Goal: Download file/media

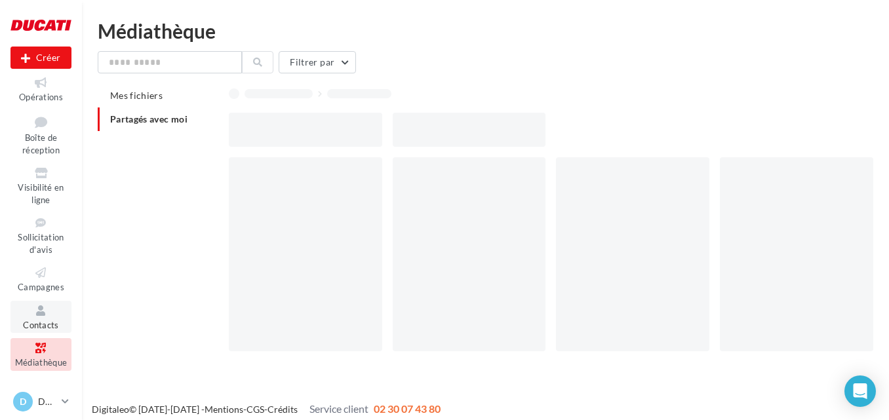
scroll to position [76, 0]
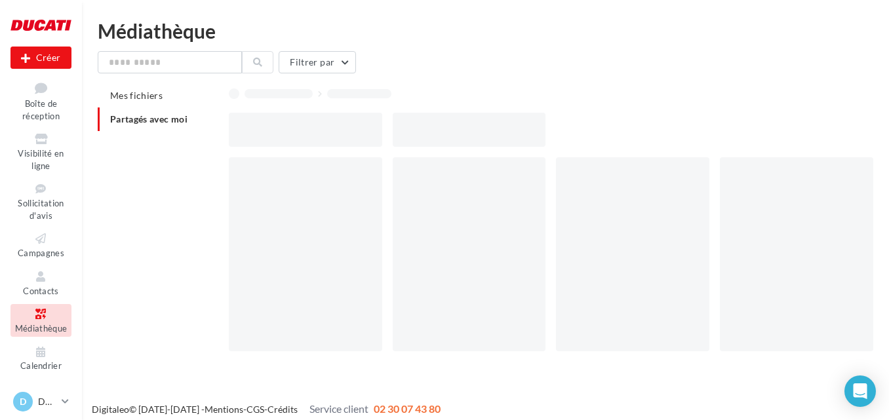
click at [38, 320] on icon at bounding box center [40, 314] width 53 height 15
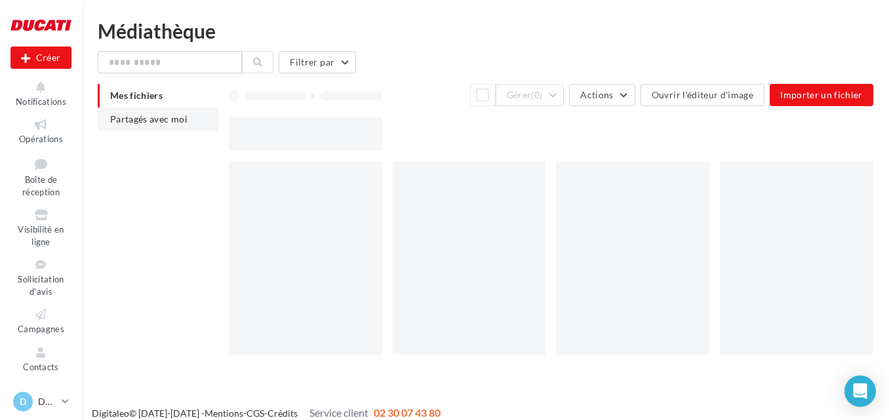
click at [146, 115] on span "Partagés avec moi" at bounding box center [148, 118] width 77 height 11
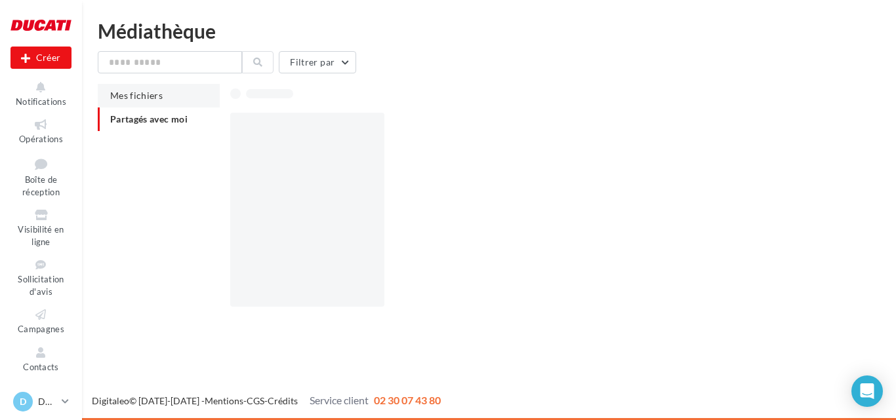
click at [162, 96] on li "Mes fichiers" at bounding box center [159, 96] width 122 height 24
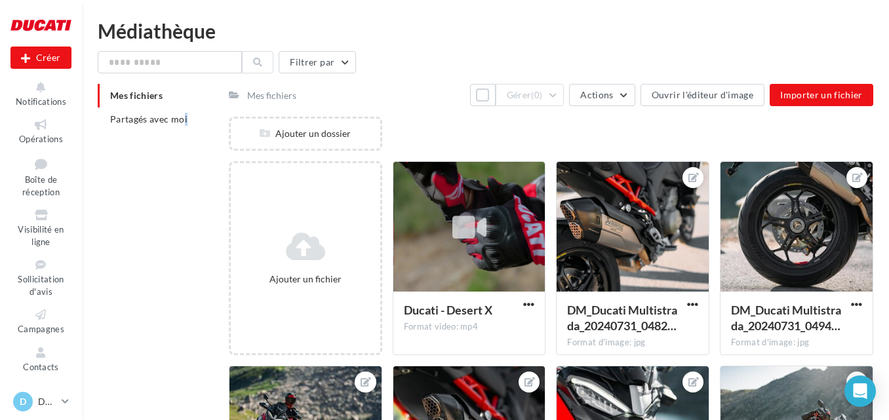
click at [121, 137] on div "Mes fichiers Partagés avec moi" at bounding box center [163, 113] width 131 height 58
click at [125, 123] on span "Partagés avec moi" at bounding box center [148, 118] width 77 height 11
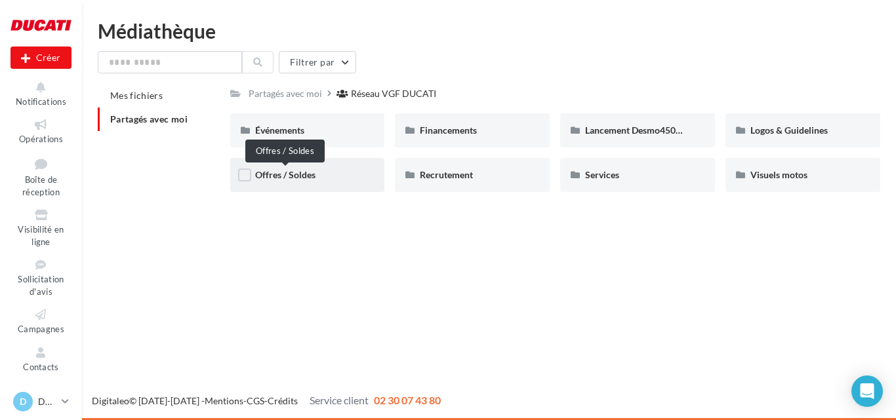
click at [314, 177] on span "Offres / Soldes" at bounding box center [285, 174] width 60 height 11
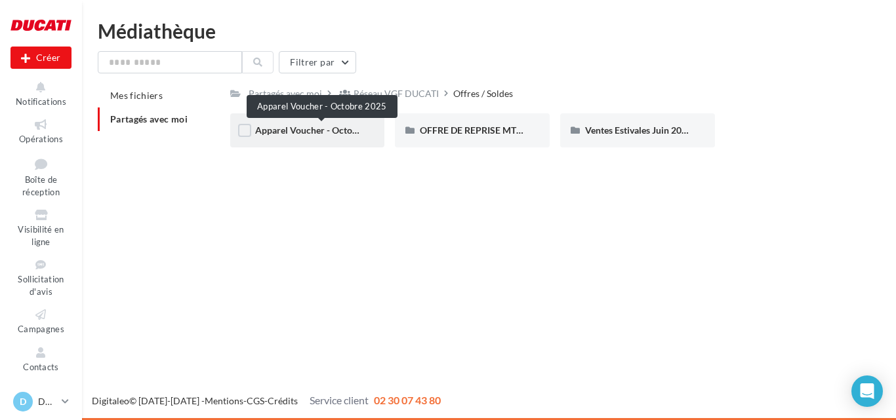
click at [313, 130] on span "Apparel Voucher - Octobre 2025" at bounding box center [322, 130] width 134 height 11
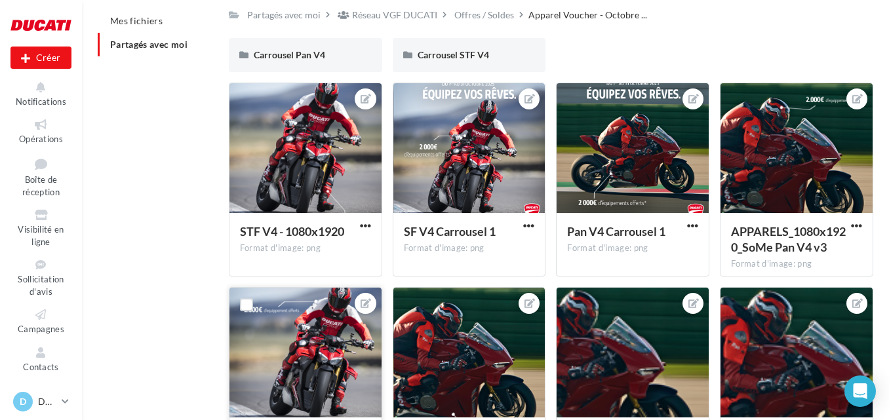
scroll to position [71, 0]
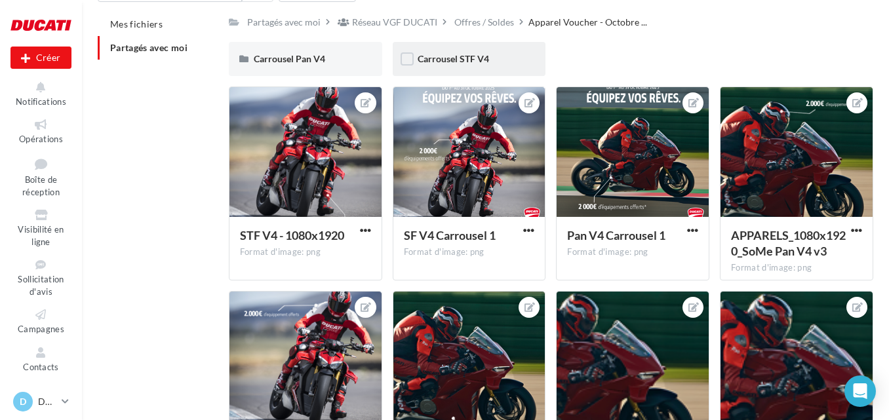
click at [432, 65] on div "Carrousel STF V4" at bounding box center [470, 58] width 104 height 13
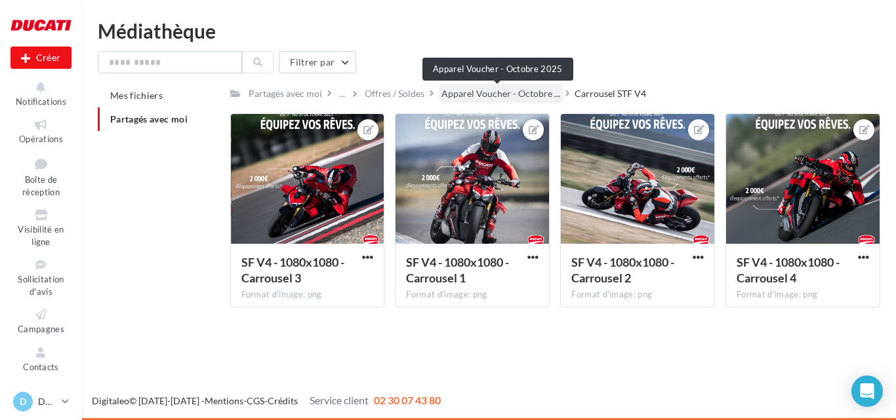
click at [519, 92] on span "Apparel Voucher - Octobre ..." at bounding box center [500, 93] width 119 height 13
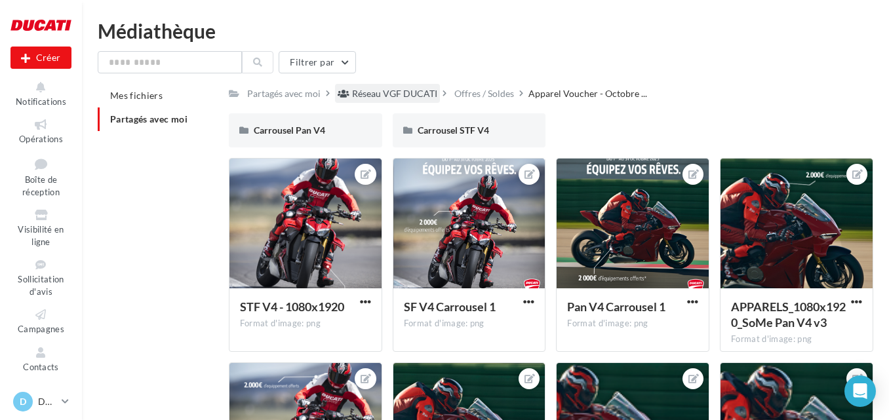
click at [423, 93] on div "Réseau VGF DUCATI" at bounding box center [394, 93] width 85 height 13
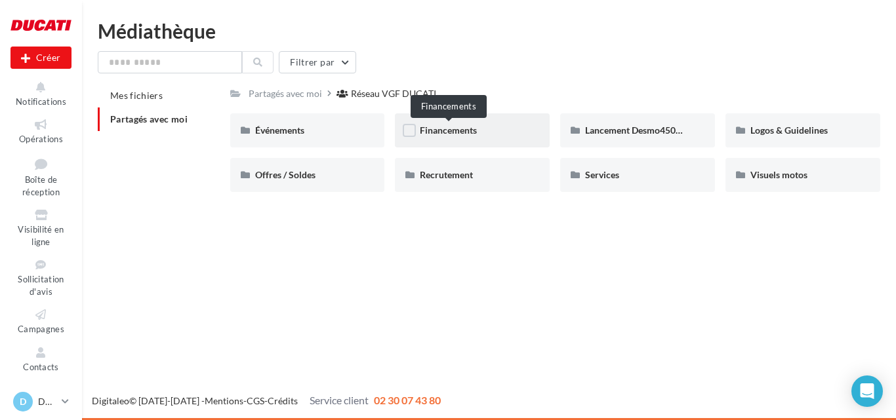
click at [429, 133] on span "Financements" at bounding box center [448, 130] width 57 height 11
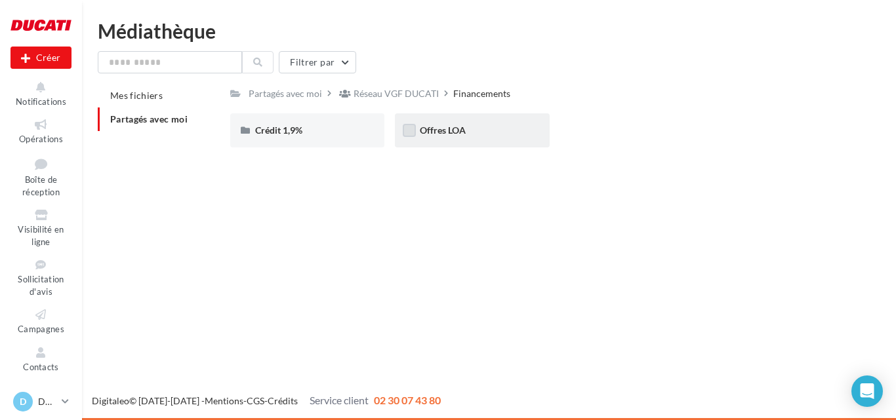
click at [407, 130] on label at bounding box center [409, 130] width 13 height 13
click at [433, 129] on span "Offres LOA" at bounding box center [443, 130] width 46 height 11
click at [449, 129] on span "Offres LOA" at bounding box center [443, 130] width 46 height 11
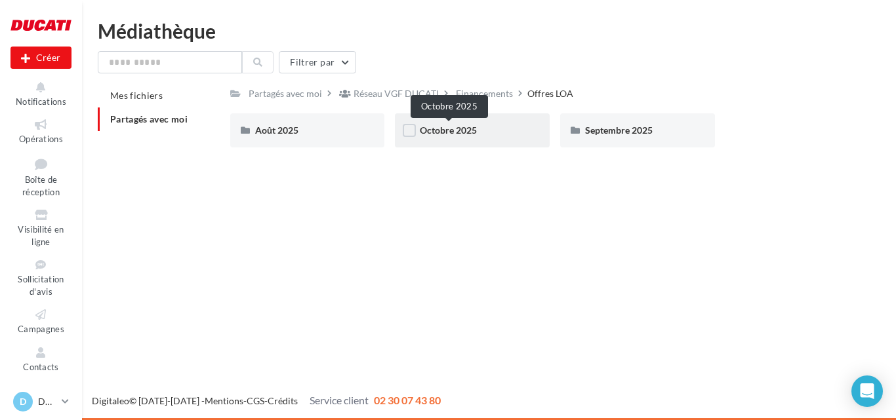
click at [475, 131] on span "Octobre 2025" at bounding box center [448, 130] width 57 height 11
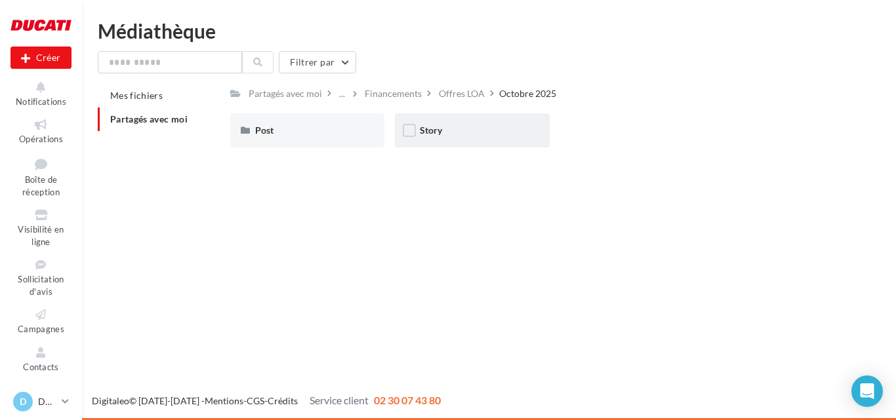
click at [443, 127] on div "Story" at bounding box center [472, 130] width 105 height 13
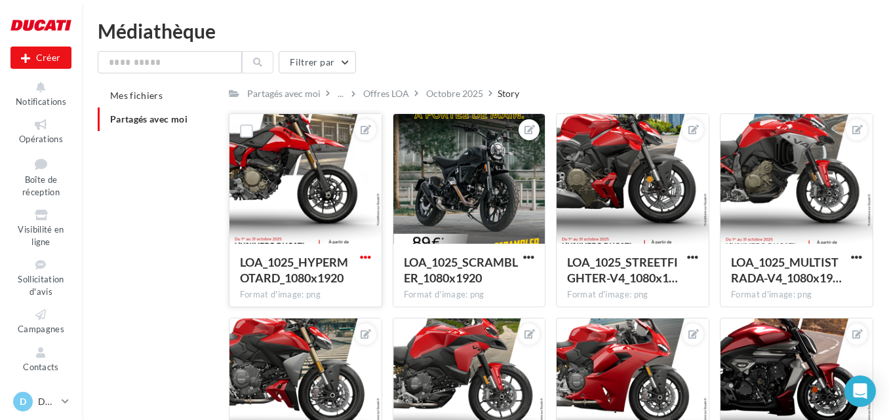
click at [361, 256] on span "button" at bounding box center [365, 257] width 11 height 11
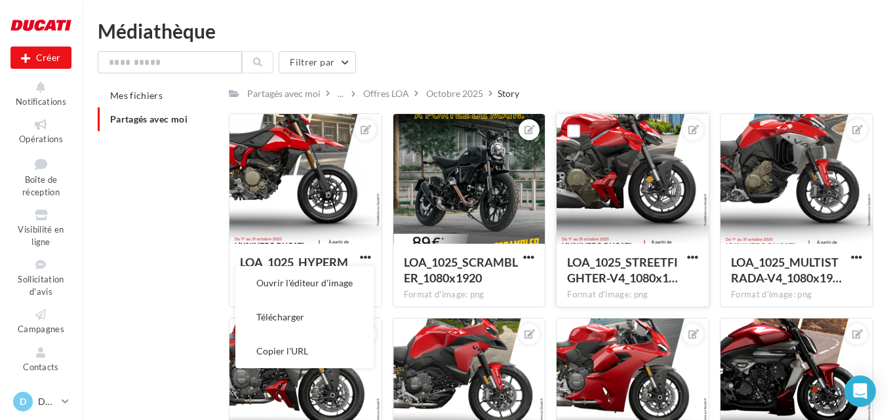
drag, startPoint x: 329, startPoint y: 318, endPoint x: 576, endPoint y: 256, distance: 254.8
click at [331, 317] on button "Télécharger" at bounding box center [304, 317] width 138 height 34
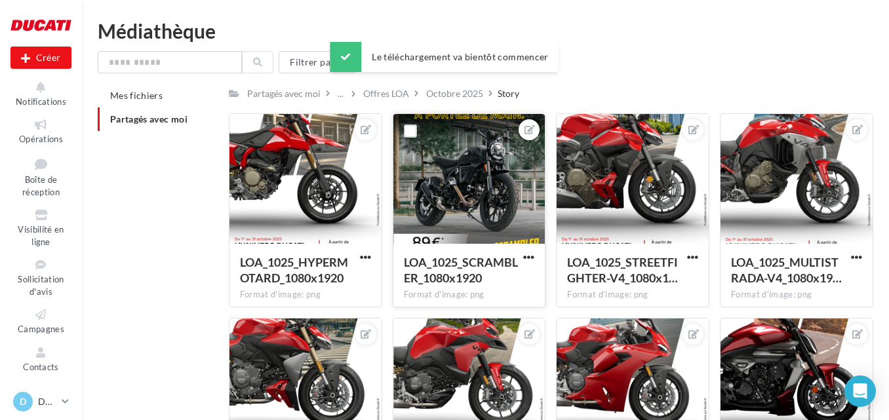
drag, startPoint x: 534, startPoint y: 258, endPoint x: 534, endPoint y: 266, distance: 7.9
click at [534, 258] on span "button" at bounding box center [528, 257] width 11 height 11
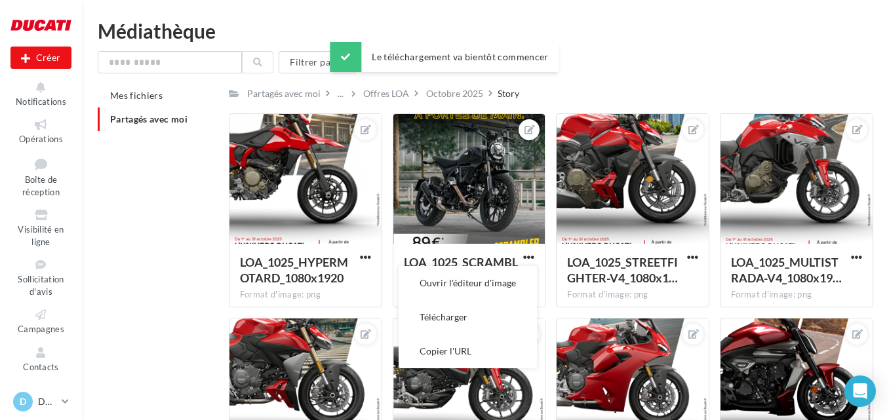
drag, startPoint x: 521, startPoint y: 313, endPoint x: 554, endPoint y: 310, distance: 33.5
click at [521, 313] on button "Télécharger" at bounding box center [468, 317] width 138 height 34
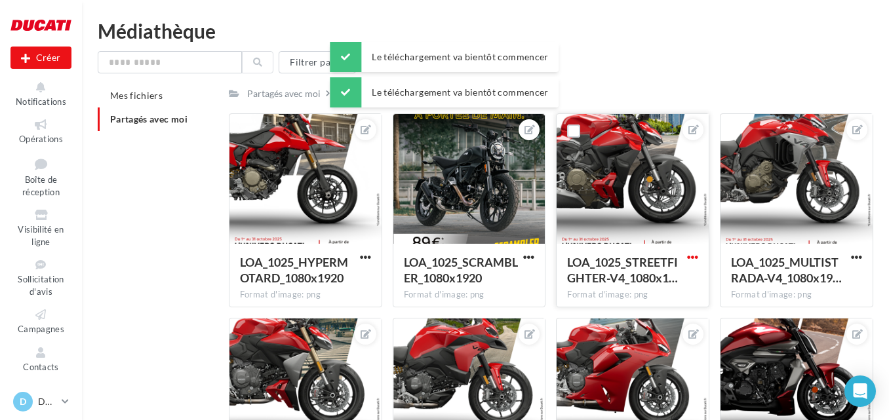
click at [698, 257] on span "button" at bounding box center [692, 257] width 11 height 11
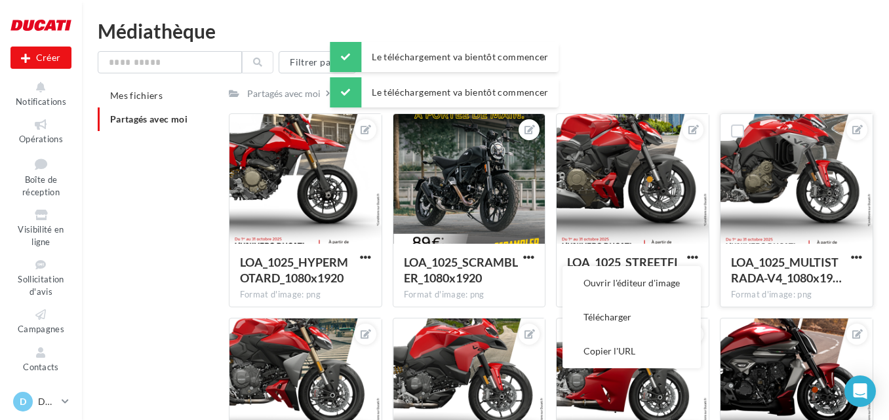
drag, startPoint x: 598, startPoint y: 327, endPoint x: 733, endPoint y: 295, distance: 138.2
click at [616, 323] on button "Télécharger" at bounding box center [632, 317] width 138 height 34
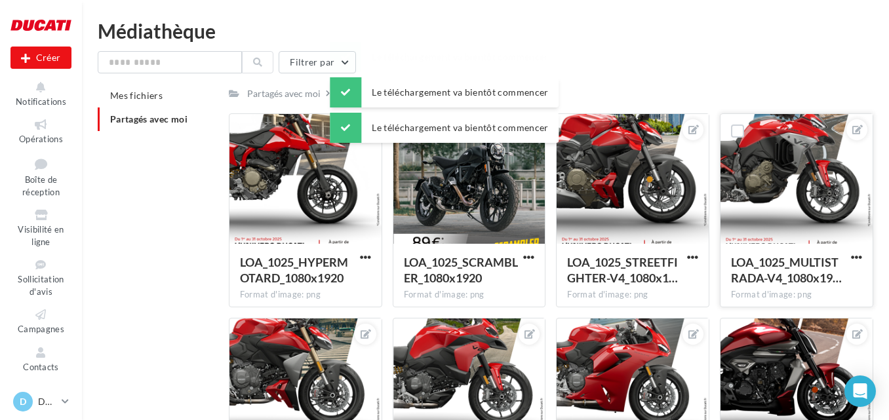
drag, startPoint x: 855, startPoint y: 256, endPoint x: 845, endPoint y: 264, distance: 12.6
click at [855, 256] on span "button" at bounding box center [856, 257] width 11 height 11
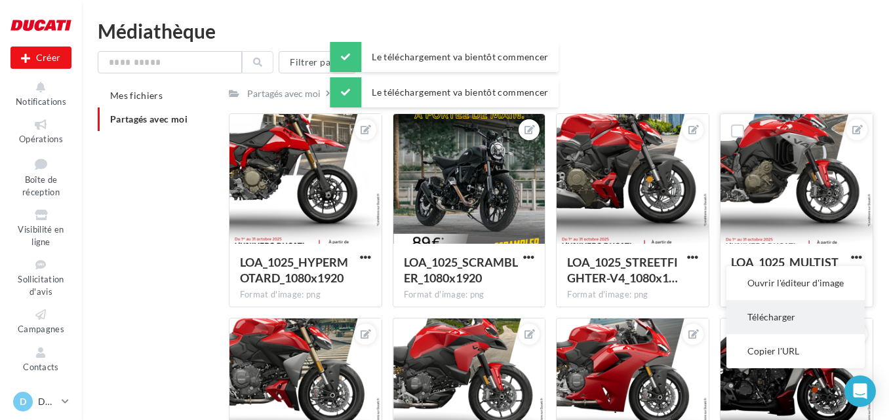
click at [751, 314] on button "Télécharger" at bounding box center [796, 317] width 138 height 34
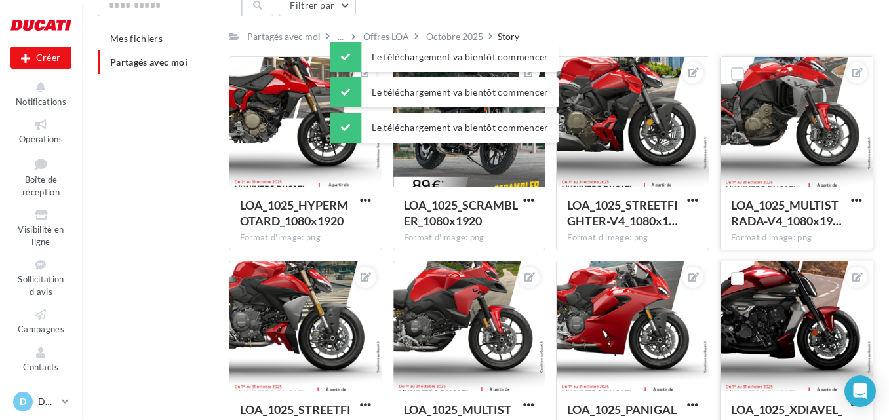
scroll to position [131, 0]
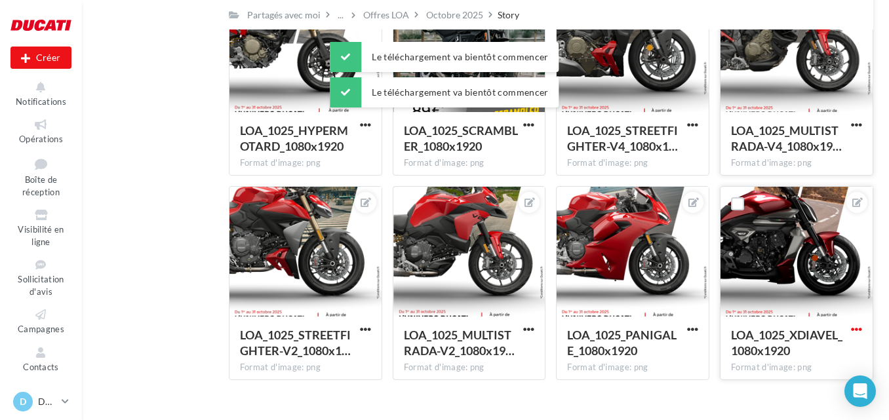
click at [851, 325] on span "button" at bounding box center [856, 329] width 11 height 11
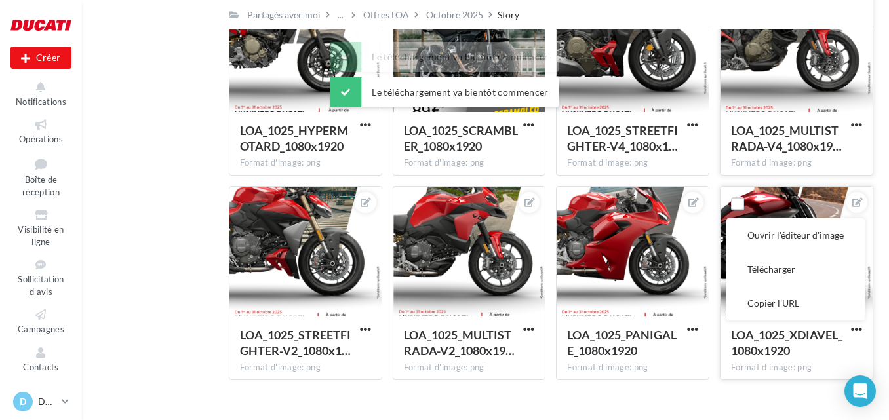
click at [775, 272] on button "Télécharger" at bounding box center [796, 269] width 138 height 34
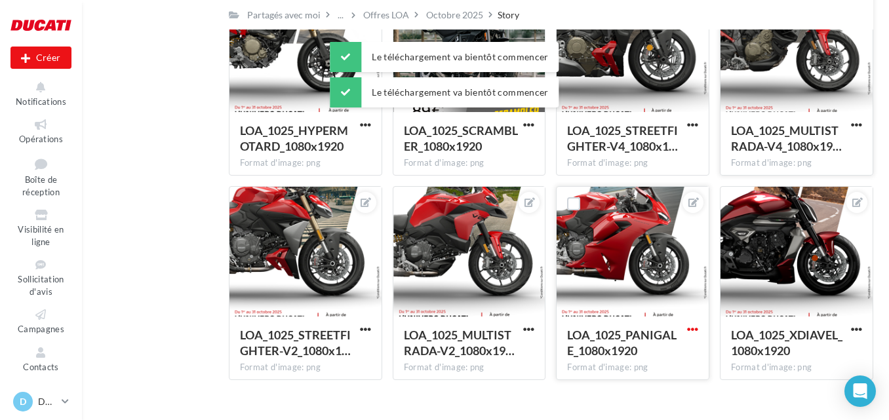
click at [693, 329] on span "button" at bounding box center [692, 329] width 11 height 11
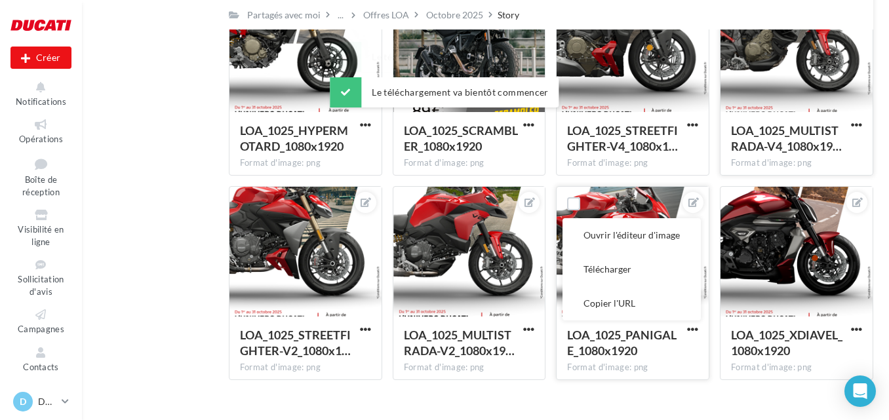
drag, startPoint x: 642, startPoint y: 274, endPoint x: 618, endPoint y: 283, distance: 25.9
click at [641, 274] on button "Télécharger" at bounding box center [632, 269] width 138 height 34
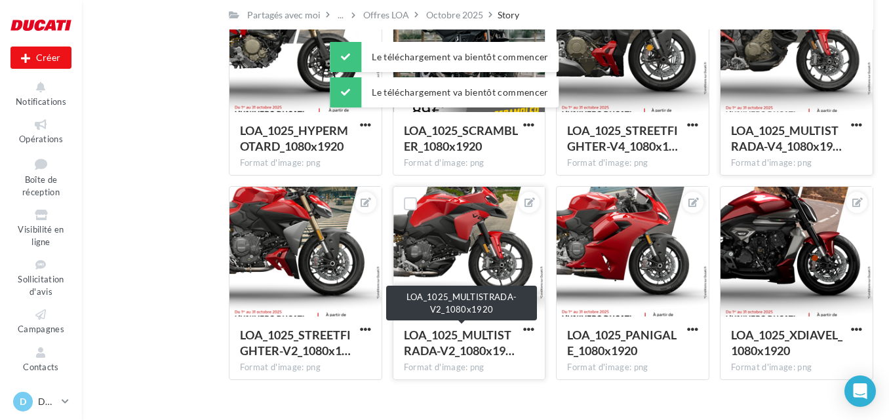
click at [518, 332] on div "LOA_1025_MULTISTRADA-V2_1080x19…" at bounding box center [461, 342] width 115 height 31
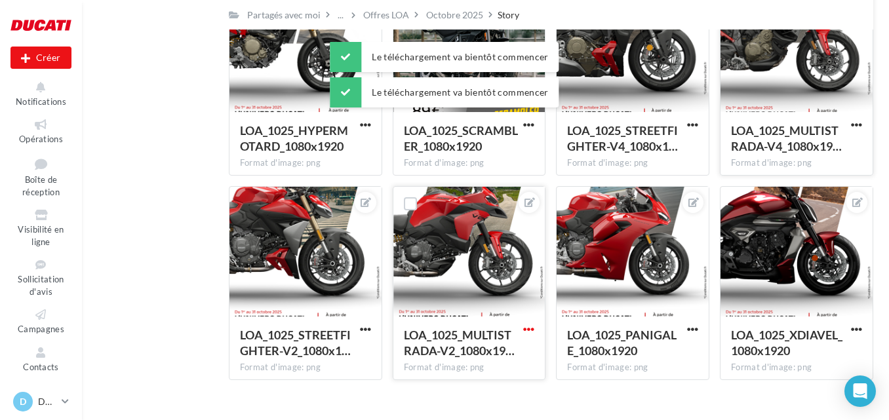
drag, startPoint x: 521, startPoint y: 331, endPoint x: 531, endPoint y: 324, distance: 11.8
click at [521, 330] on button "button" at bounding box center [529, 330] width 16 height 13
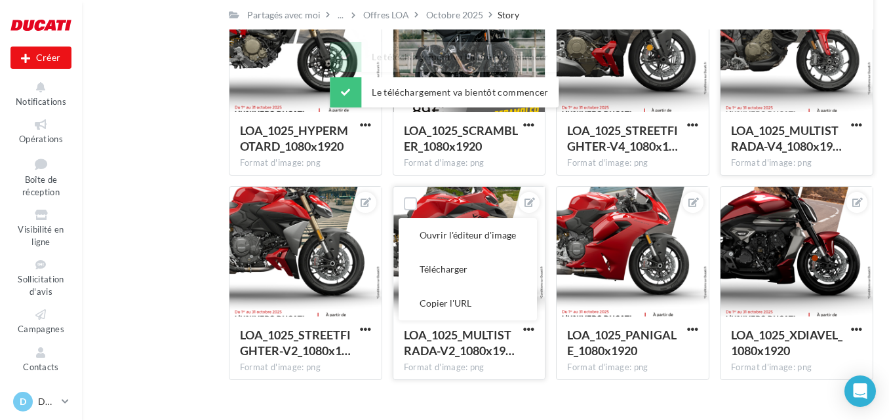
drag, startPoint x: 491, startPoint y: 272, endPoint x: 460, endPoint y: 281, distance: 33.0
click at [491, 272] on button "Télécharger" at bounding box center [468, 269] width 138 height 34
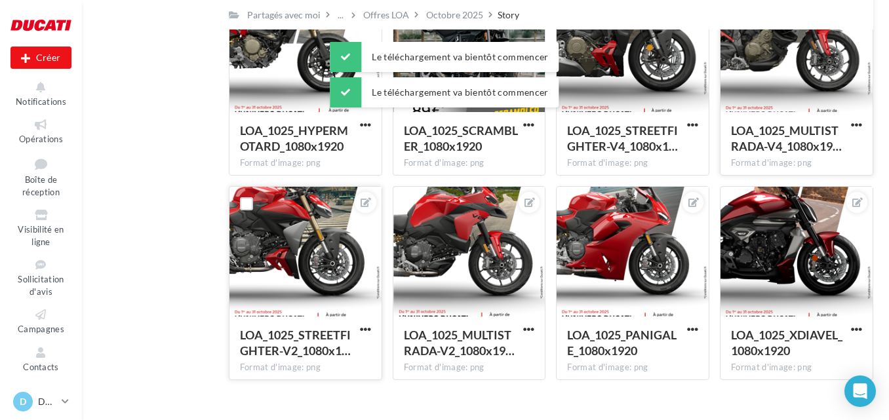
drag, startPoint x: 364, startPoint y: 329, endPoint x: 372, endPoint y: 322, distance: 11.2
click at [366, 329] on span "button" at bounding box center [365, 329] width 11 height 11
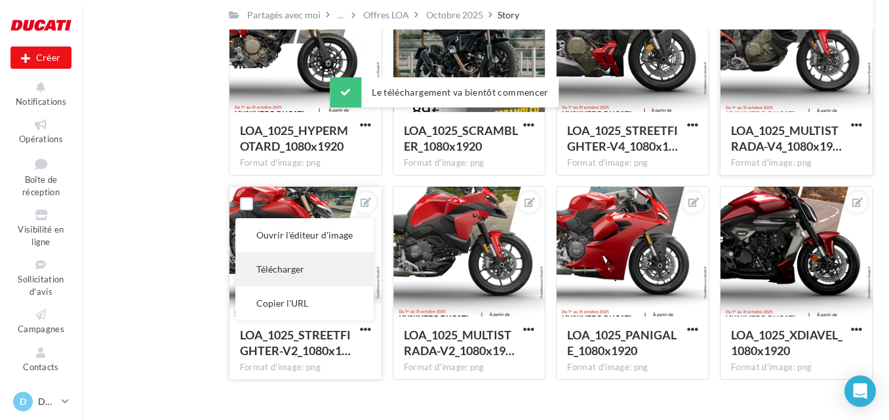
click at [346, 283] on button "Télécharger" at bounding box center [304, 269] width 138 height 34
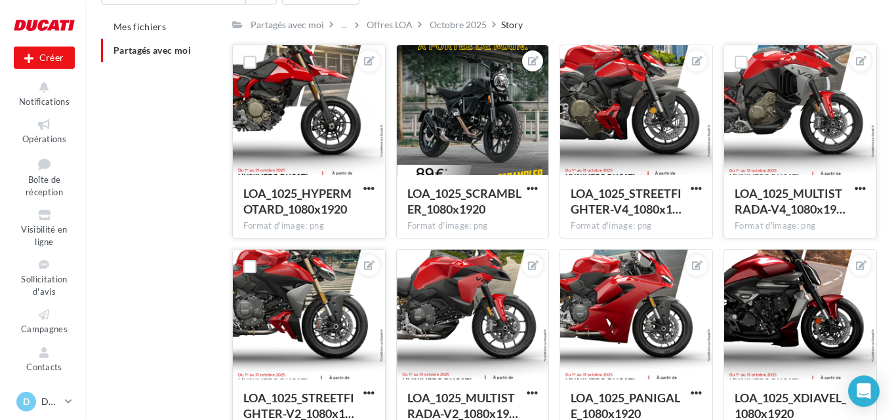
scroll to position [0, 0]
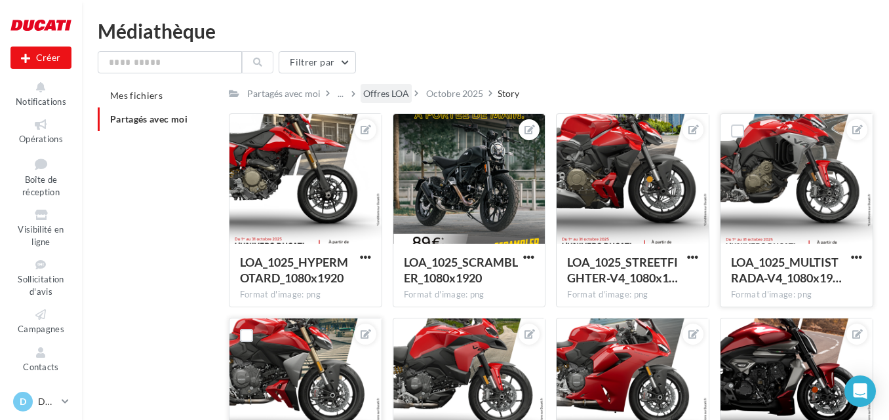
click at [405, 89] on div "Offres LOA" at bounding box center [386, 93] width 46 height 13
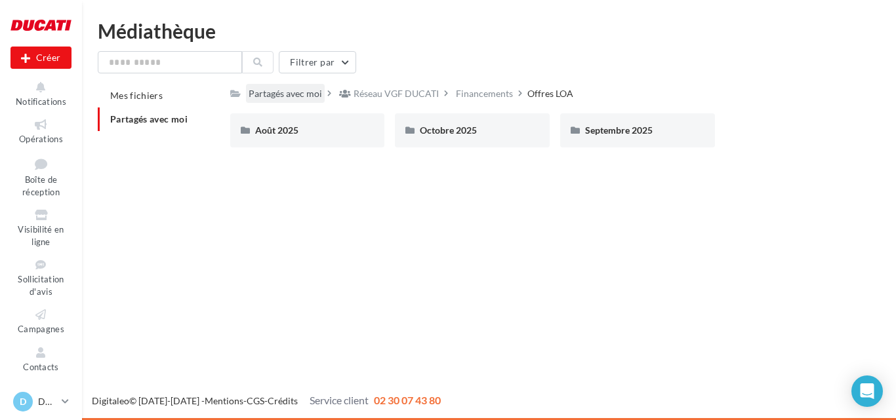
click at [316, 86] on div "Partagés avec moi" at bounding box center [285, 93] width 79 height 19
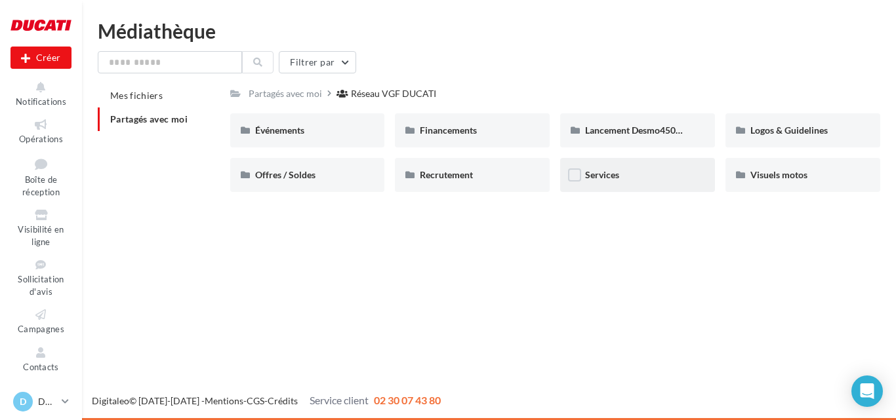
click at [620, 168] on div "Services" at bounding box center [637, 175] width 155 height 34
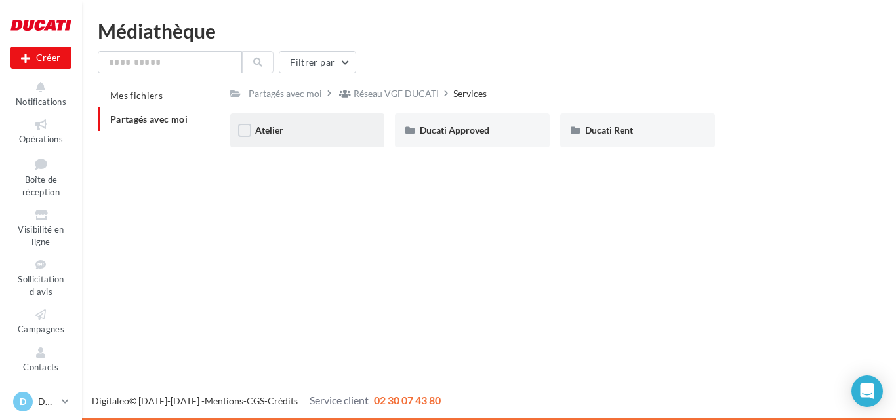
click at [294, 138] on div "Atelier" at bounding box center [307, 130] width 155 height 34
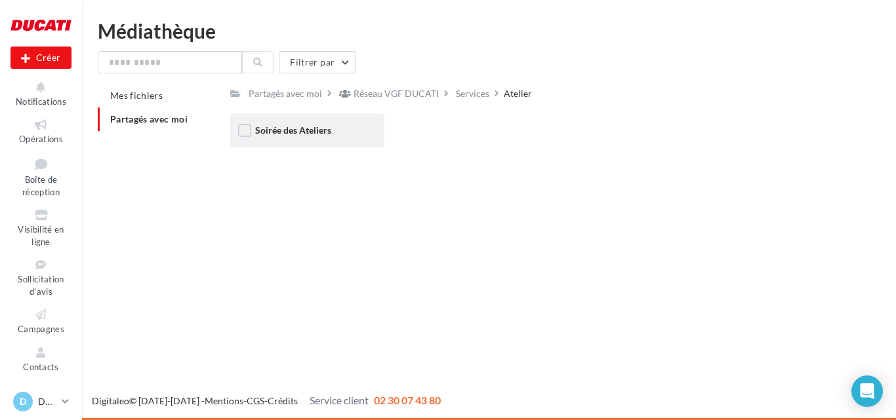
click at [318, 123] on div "Soirée des Ateliers" at bounding box center [307, 130] width 155 height 34
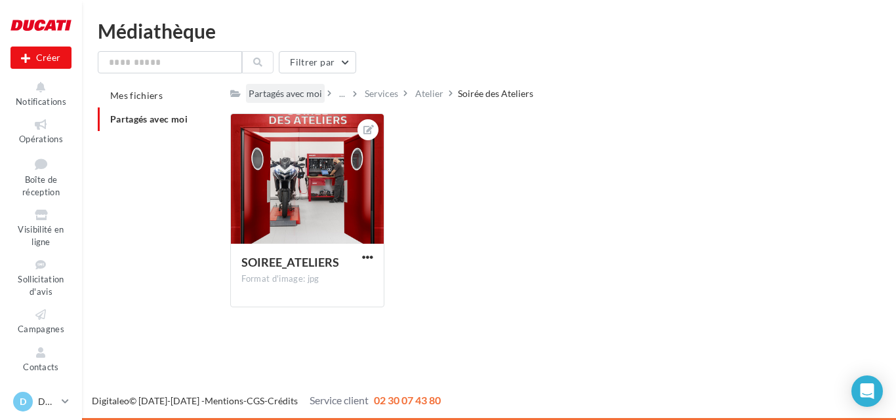
click at [300, 94] on div "Partagés avec moi" at bounding box center [285, 93] width 73 height 13
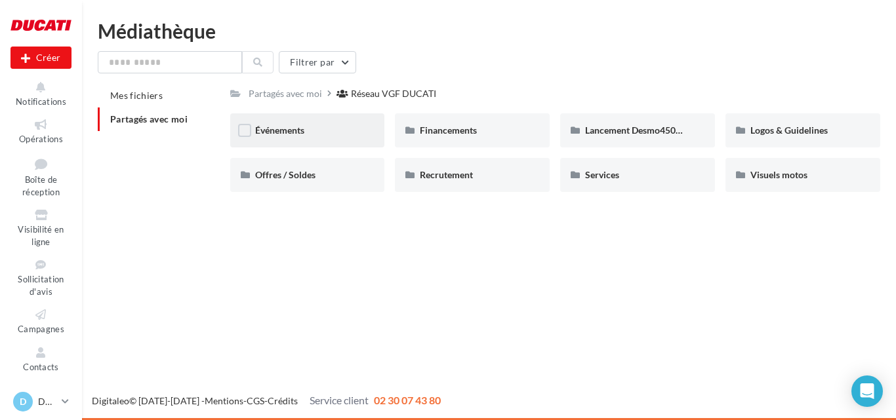
click at [326, 138] on div "Événements" at bounding box center [307, 130] width 155 height 34
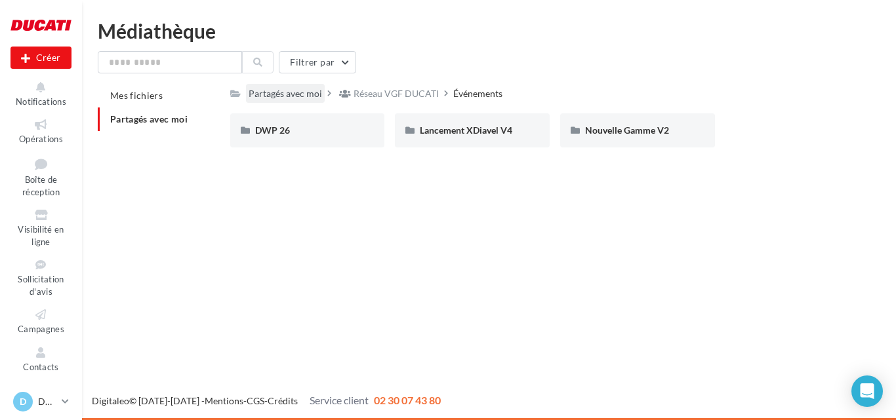
click at [306, 95] on div "Partagés avec moi" at bounding box center [285, 93] width 73 height 13
